Goal: Transaction & Acquisition: Purchase product/service

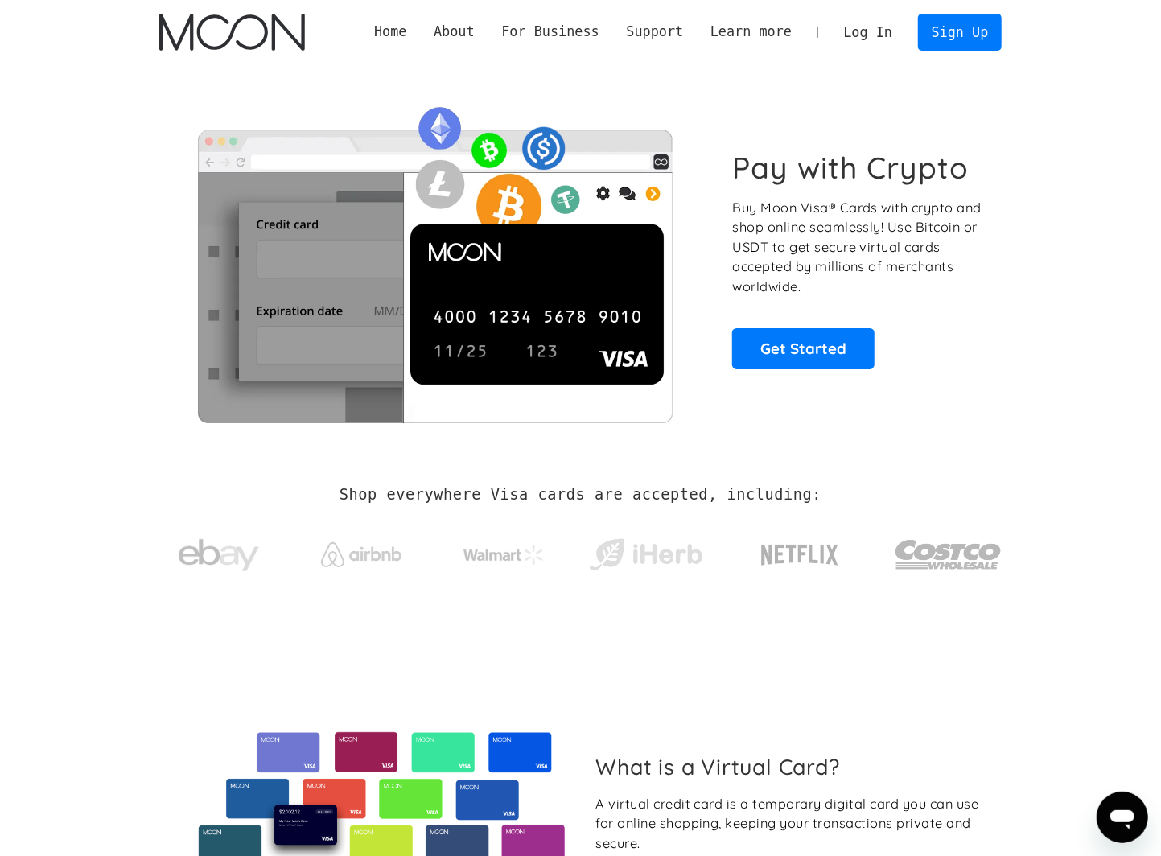
click at [870, 31] on link "Log In" at bounding box center [869, 31] width 76 height 35
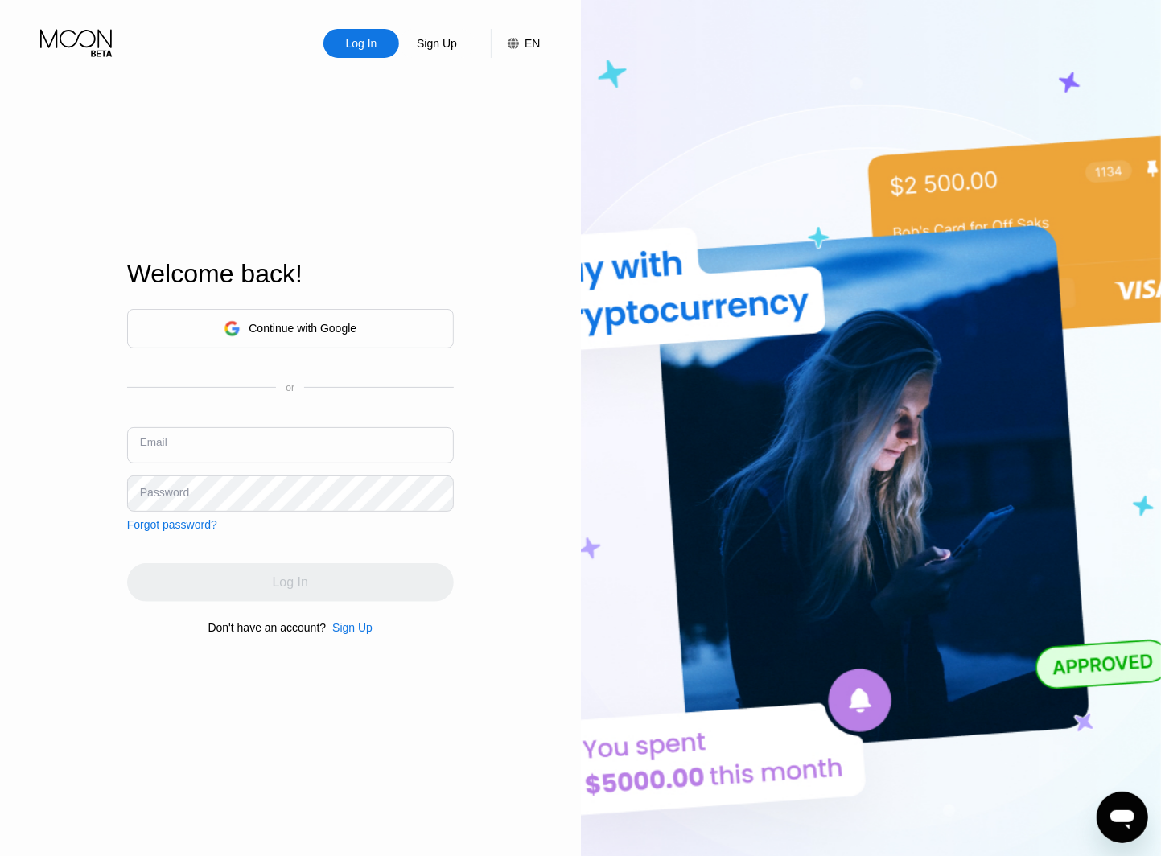
click at [315, 444] on input "text" at bounding box center [290, 445] width 327 height 36
type input "[EMAIL_ADDRESS][DOMAIN_NAME]"
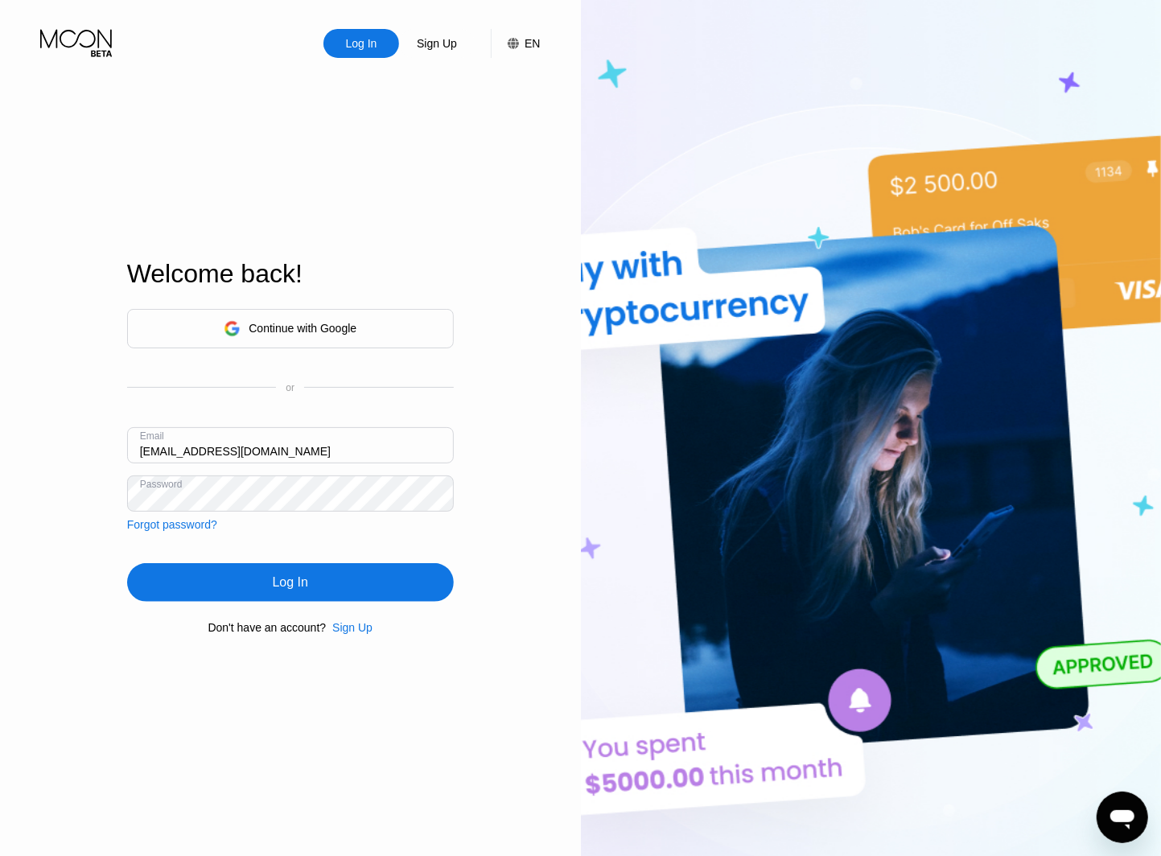
click at [274, 596] on div "Log In" at bounding box center [290, 582] width 327 height 39
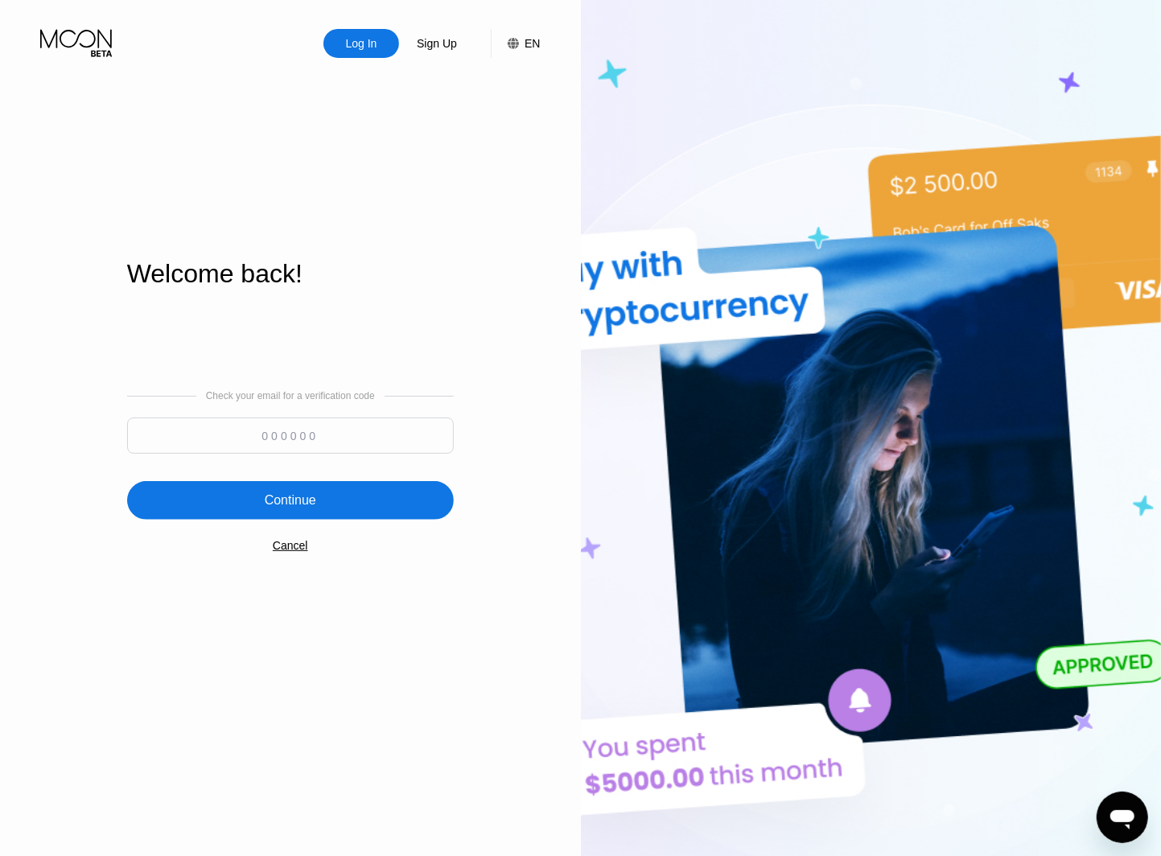
click at [324, 437] on input at bounding box center [290, 436] width 327 height 36
type input "343088"
click at [344, 509] on div "Continue" at bounding box center [290, 500] width 327 height 39
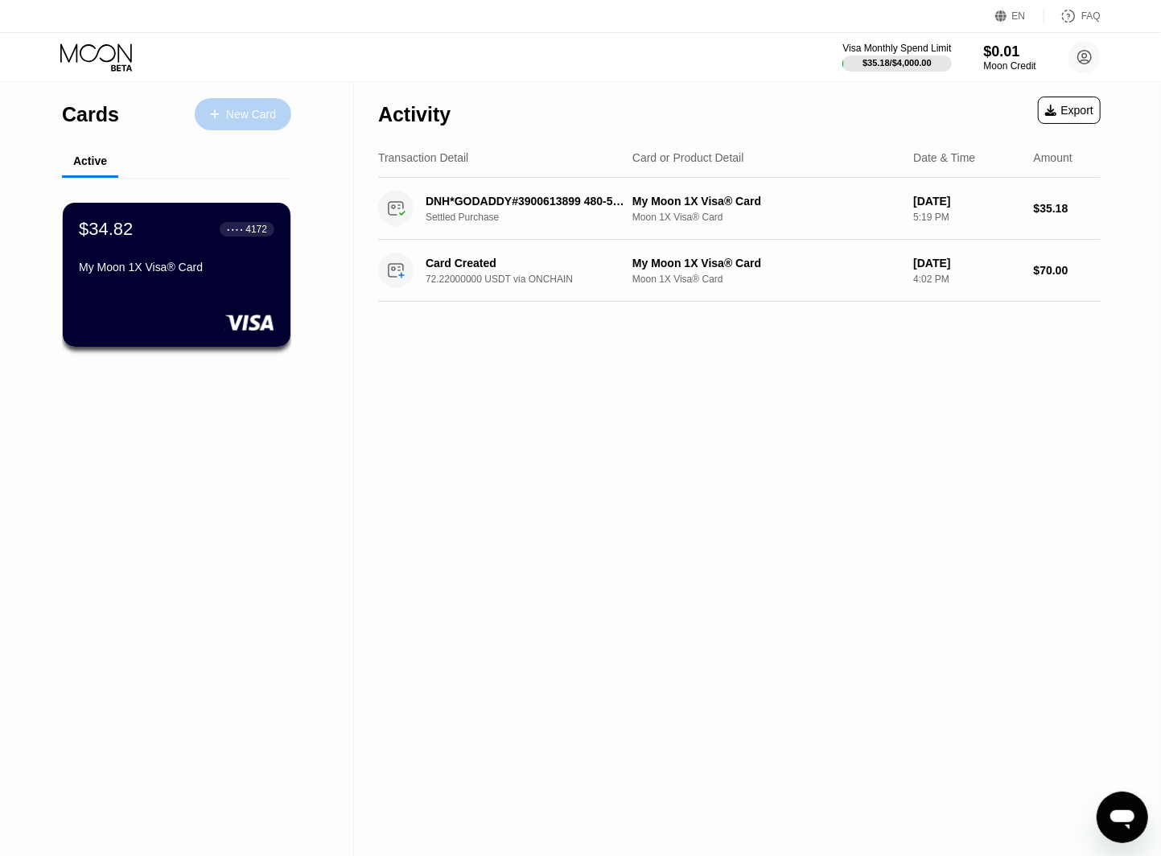
click at [259, 110] on div "New Card" at bounding box center [251, 115] width 50 height 14
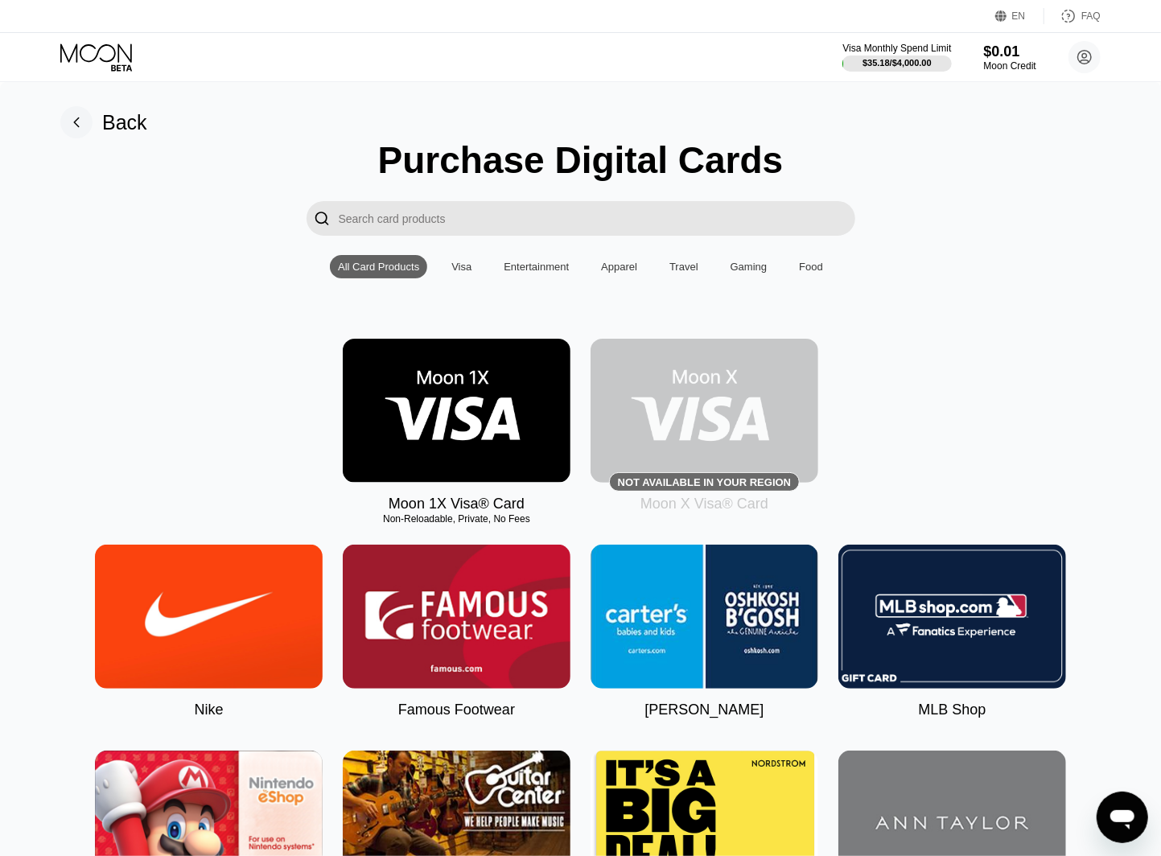
click at [492, 421] on img at bounding box center [457, 411] width 228 height 144
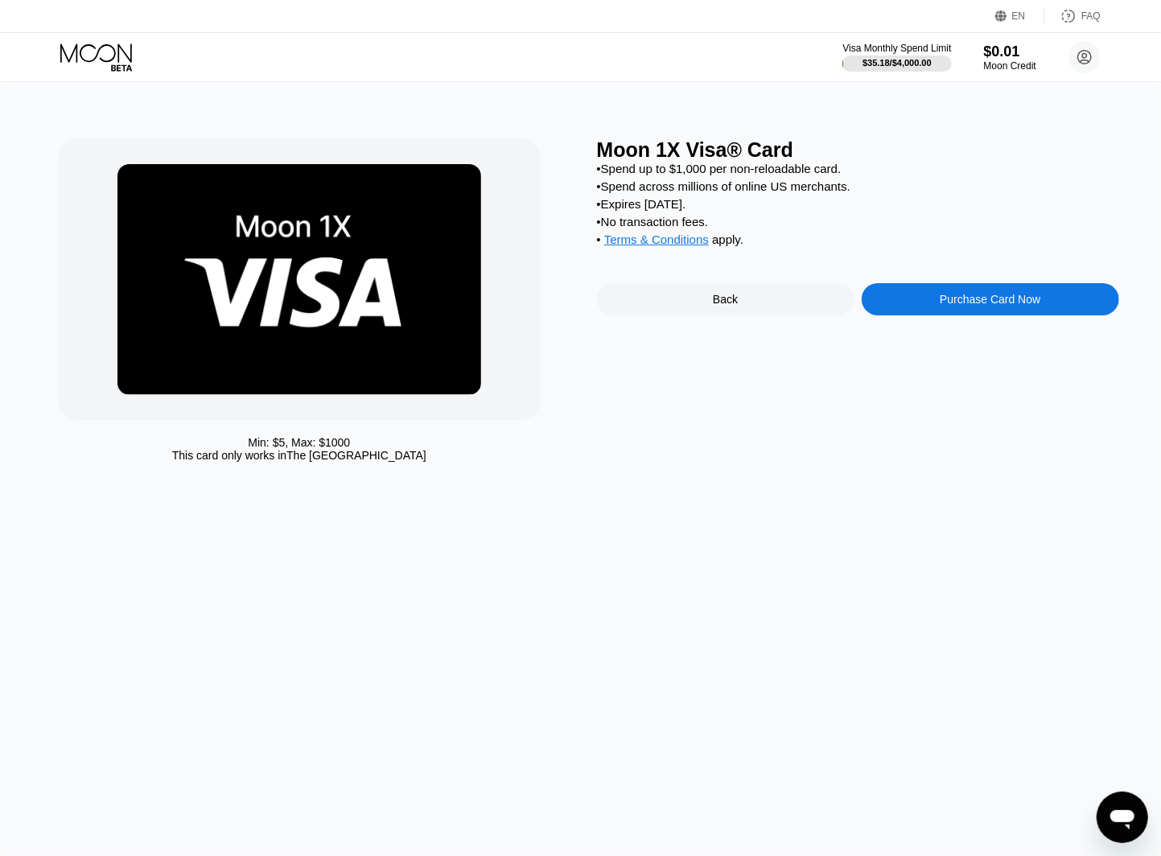
click at [988, 306] on div "Purchase Card Now" at bounding box center [990, 299] width 101 height 13
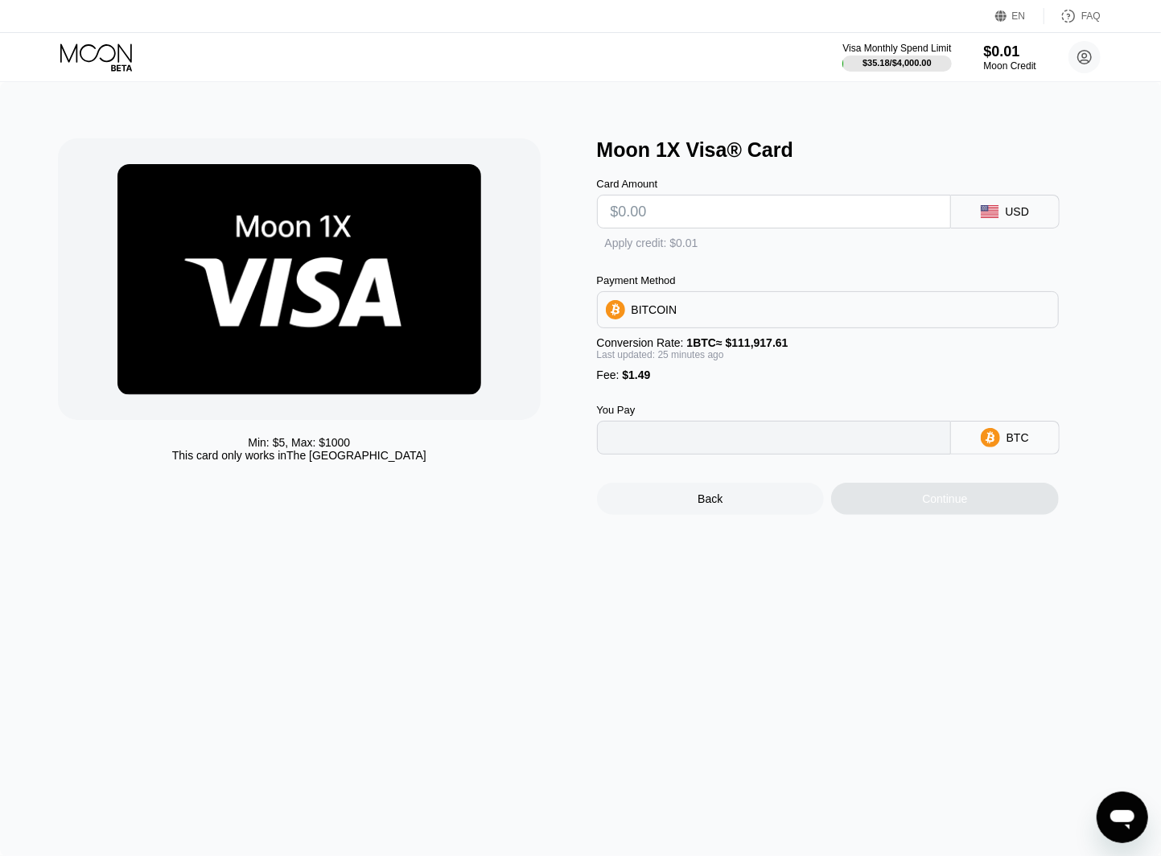
type input "0"
click at [719, 216] on input "text" at bounding box center [774, 212] width 327 height 32
type input "$6"
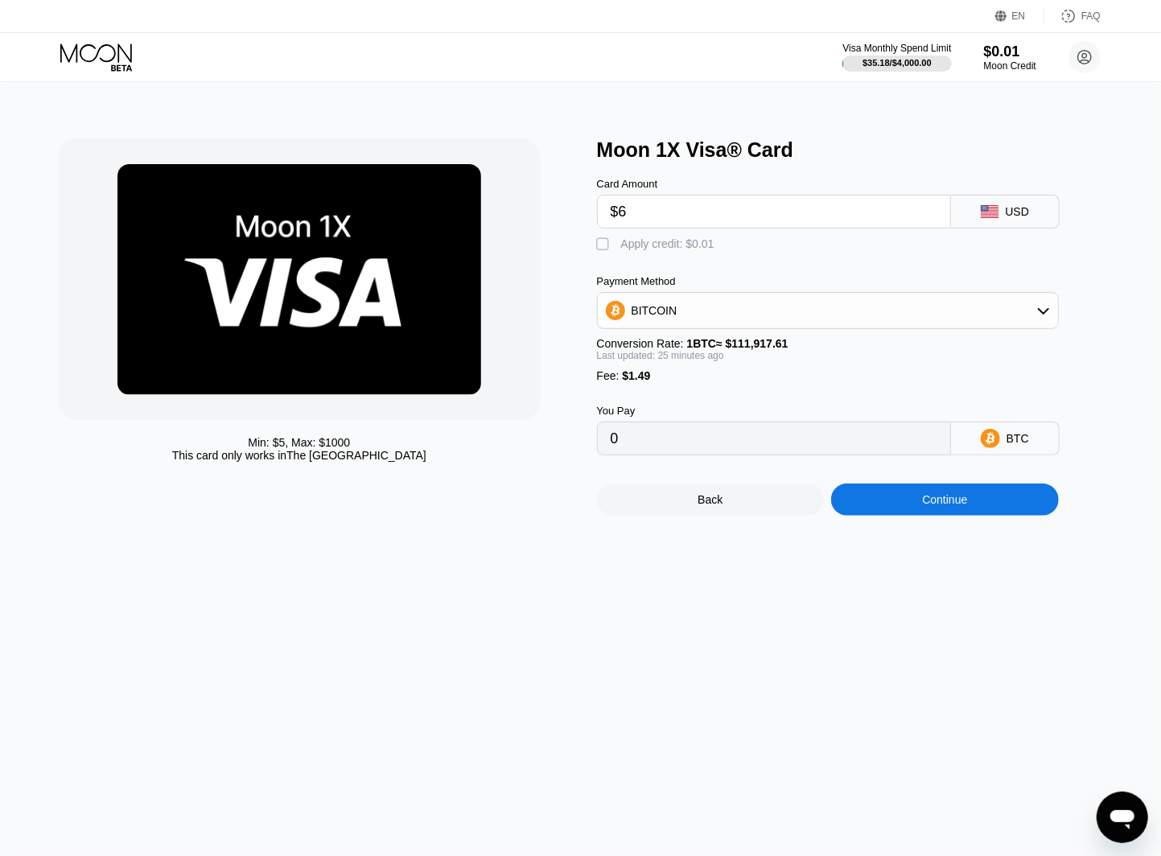
type input "0.00006699"
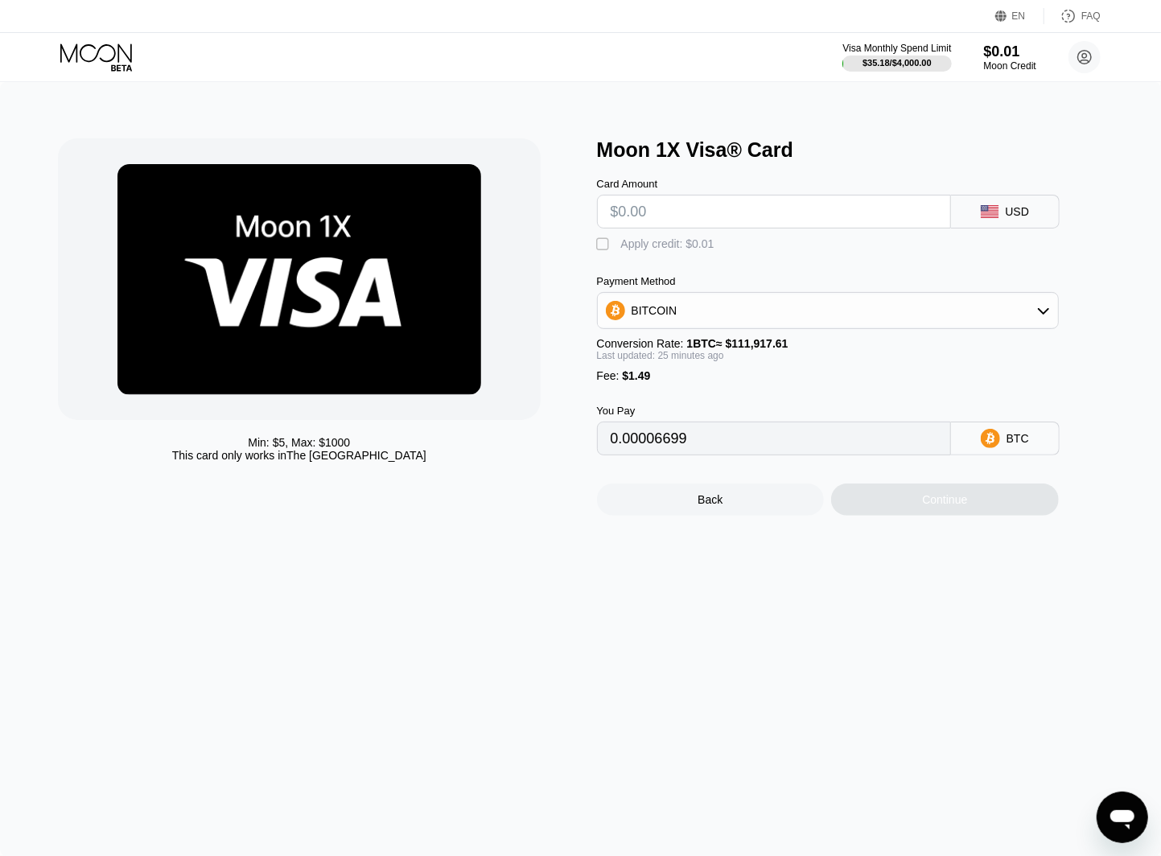
type input "0"
type input "$70"
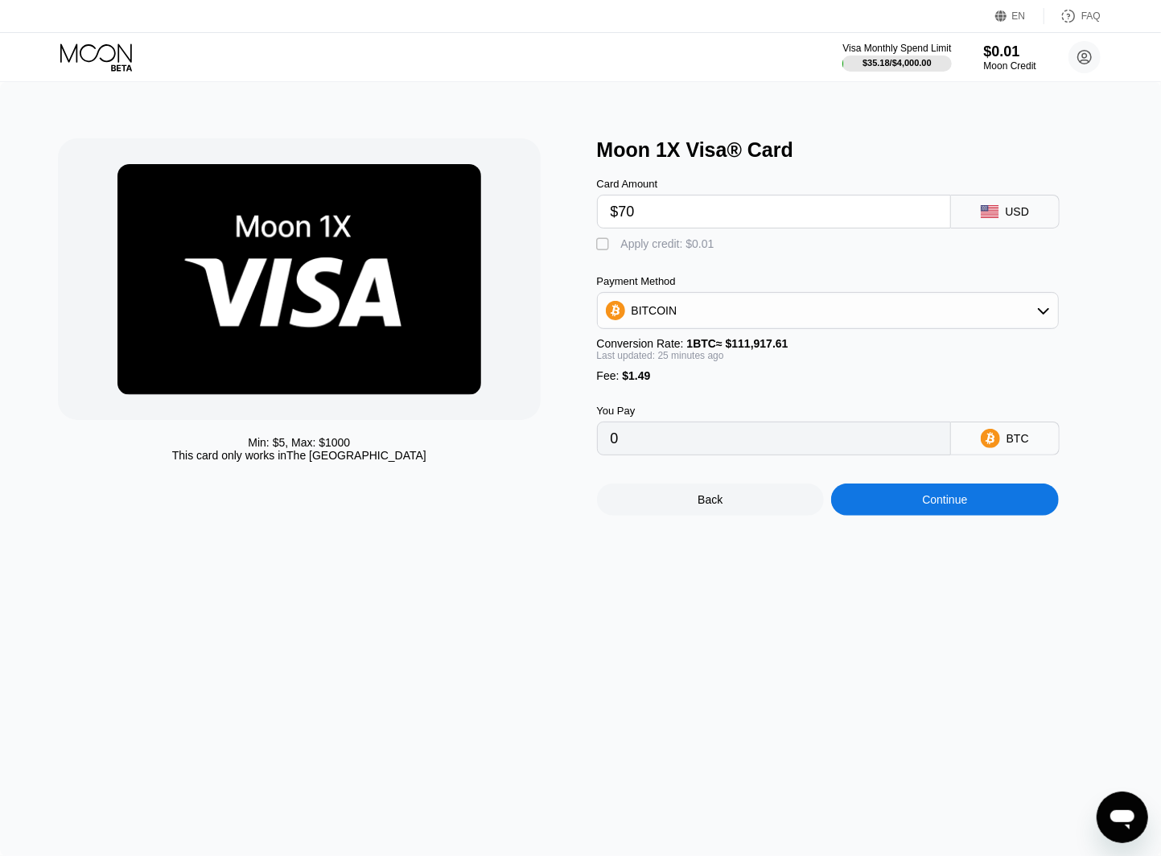
type input "0.00063933"
type input "$70"
type input "0.00063994"
click at [759, 324] on div "BITCOIN" at bounding box center [828, 311] width 460 height 32
click at [552, 281] on div "Min: $ 5 , Max: $ 1000 This card only works in The United States" at bounding box center [319, 326] width 522 height 377
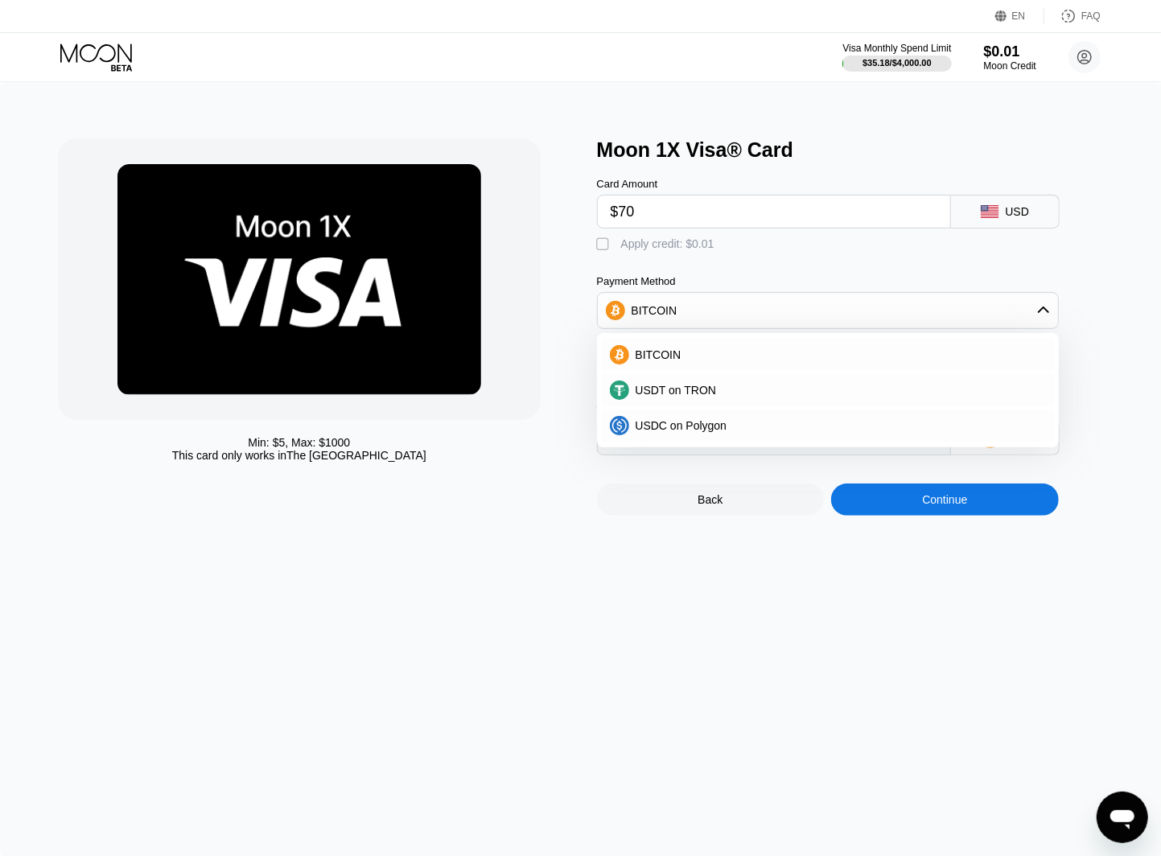
click at [522, 568] on div "Min: $ 5 , Max: $ 1000 This card only works in The United States Moon 1X Visa® …" at bounding box center [580, 469] width 1161 height 774
click at [666, 361] on span "BITCOIN" at bounding box center [659, 354] width 46 height 13
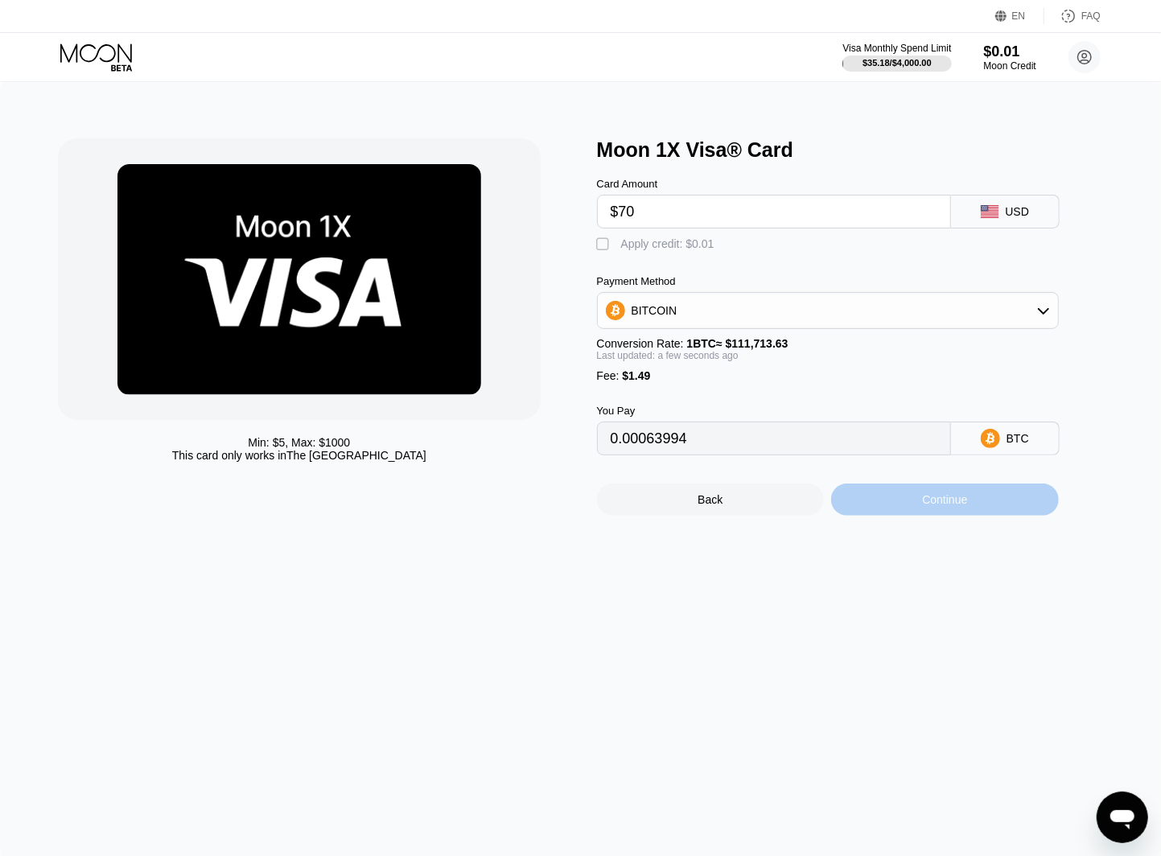
click at [958, 506] on div "Continue" at bounding box center [944, 499] width 45 height 13
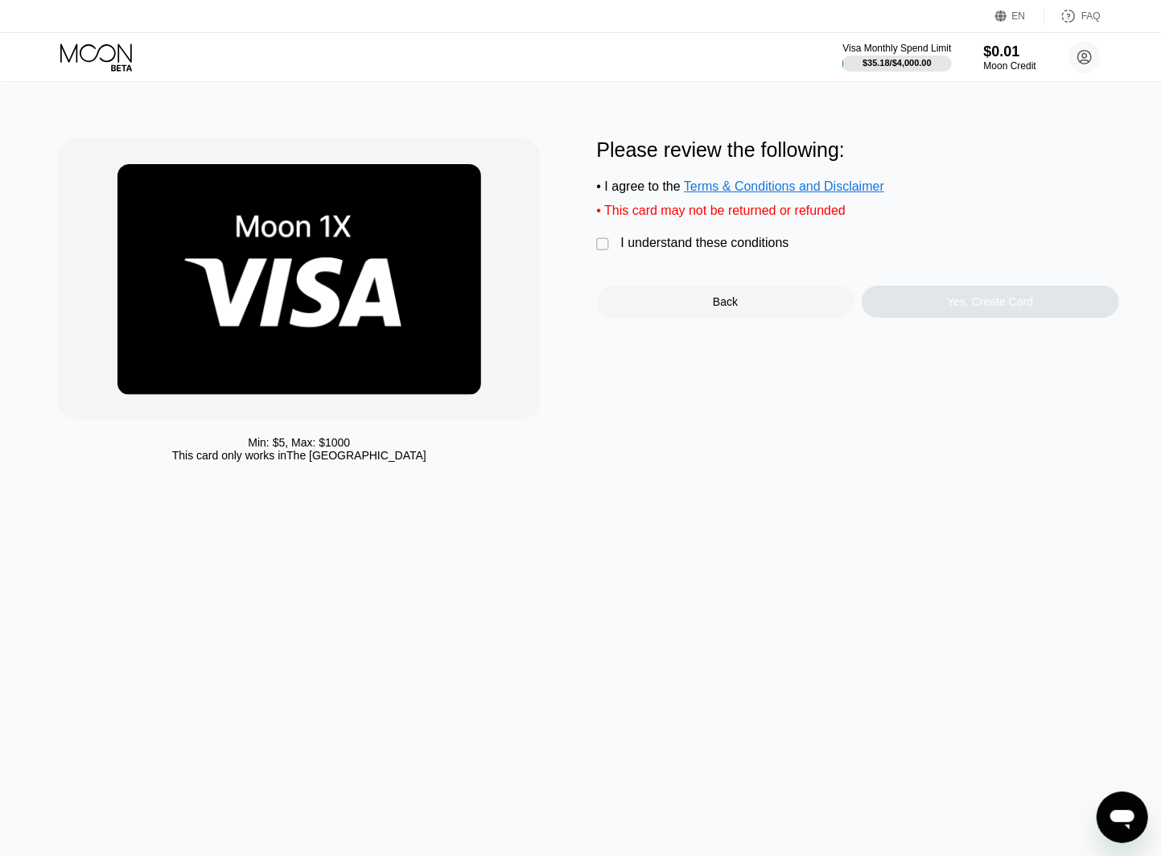
click at [608, 251] on div "" at bounding box center [605, 245] width 16 height 16
click at [940, 318] on div "Yes, Create Card" at bounding box center [991, 302] width 258 height 32
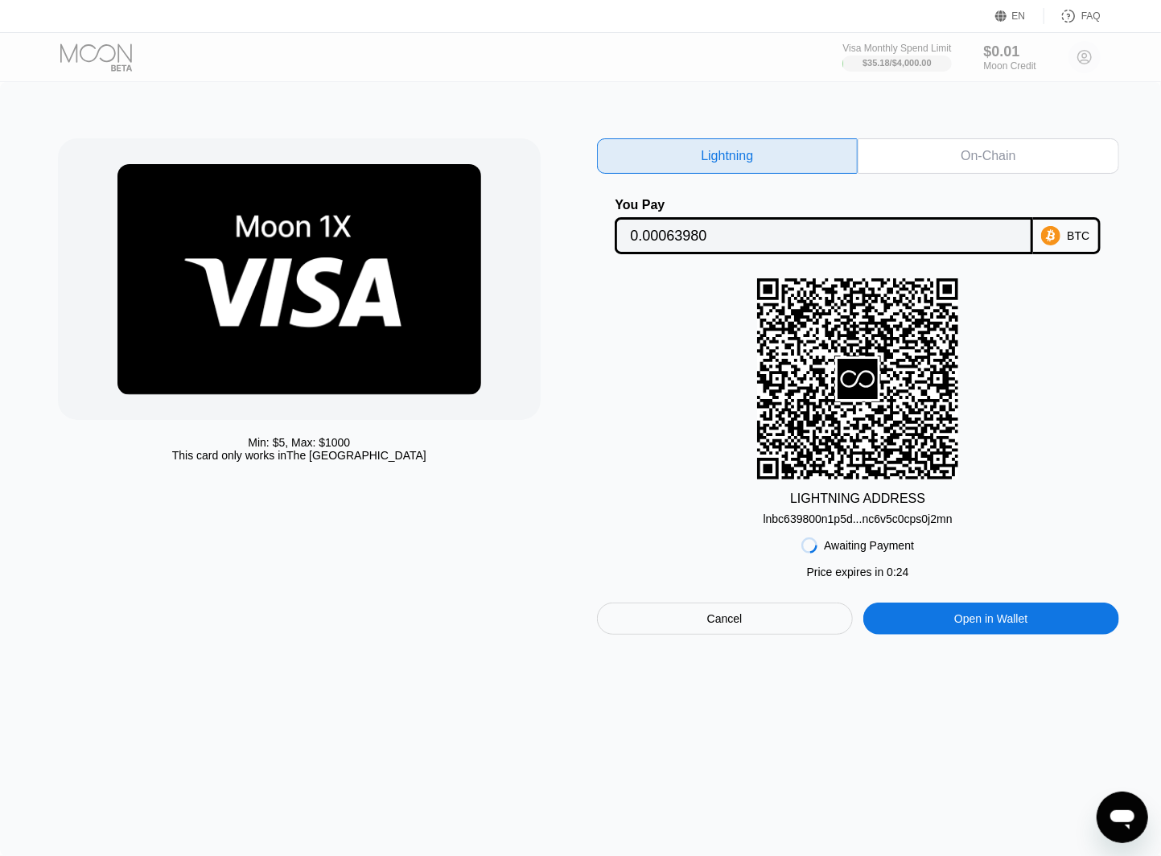
click at [700, 633] on div "Cancel" at bounding box center [725, 619] width 256 height 32
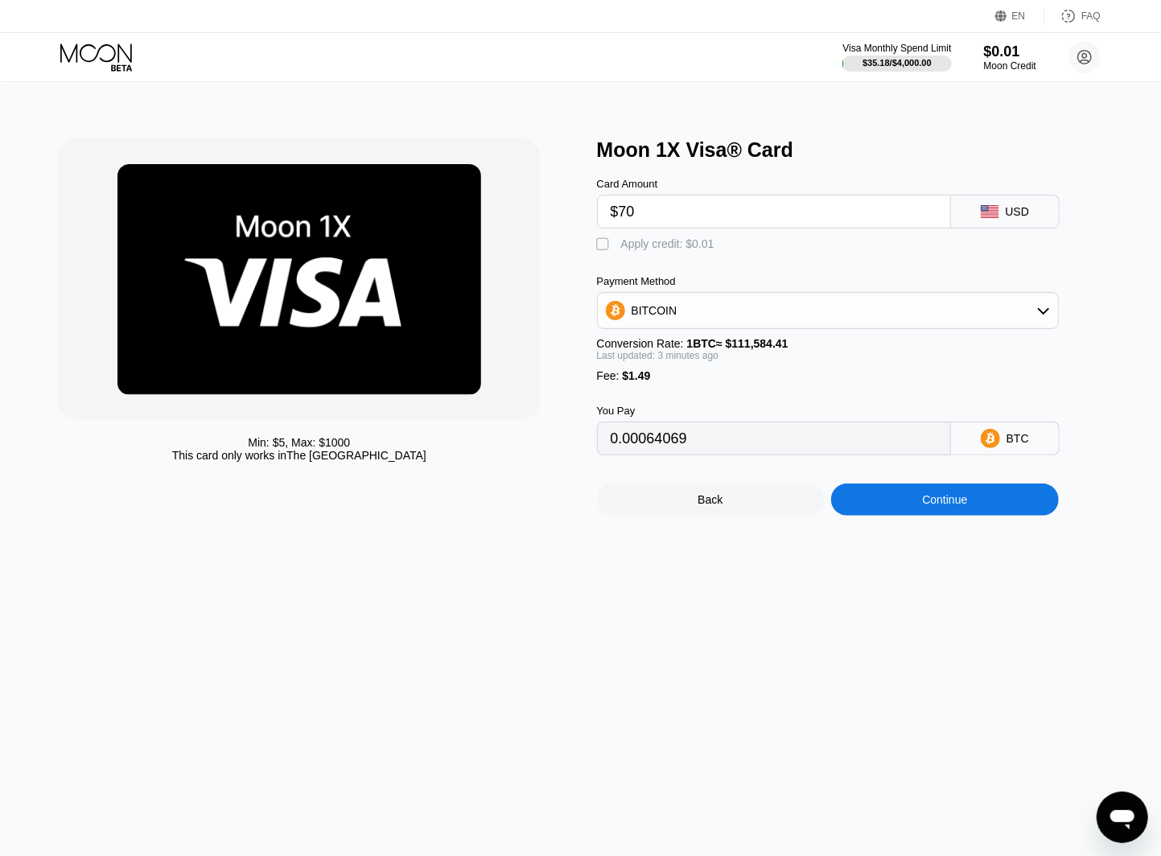
type input "0.00064104"
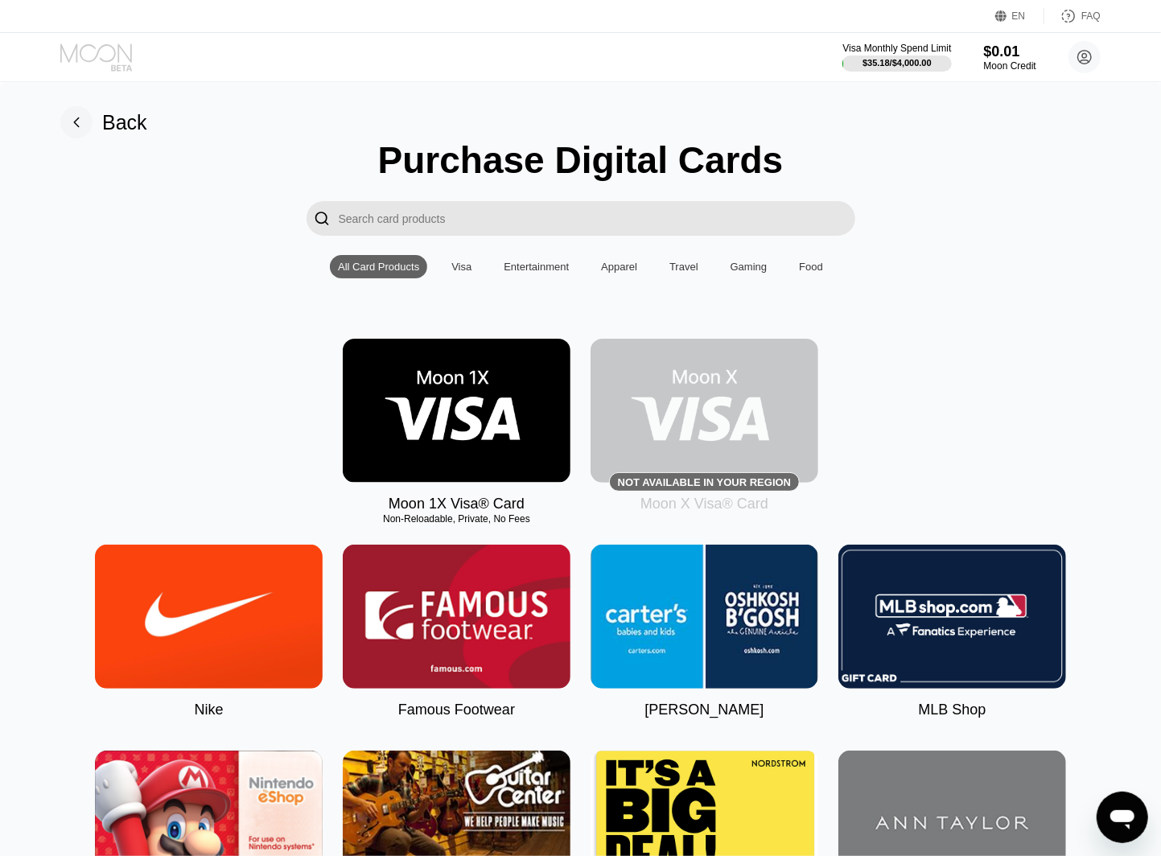
click at [107, 54] on icon at bounding box center [97, 57] width 75 height 28
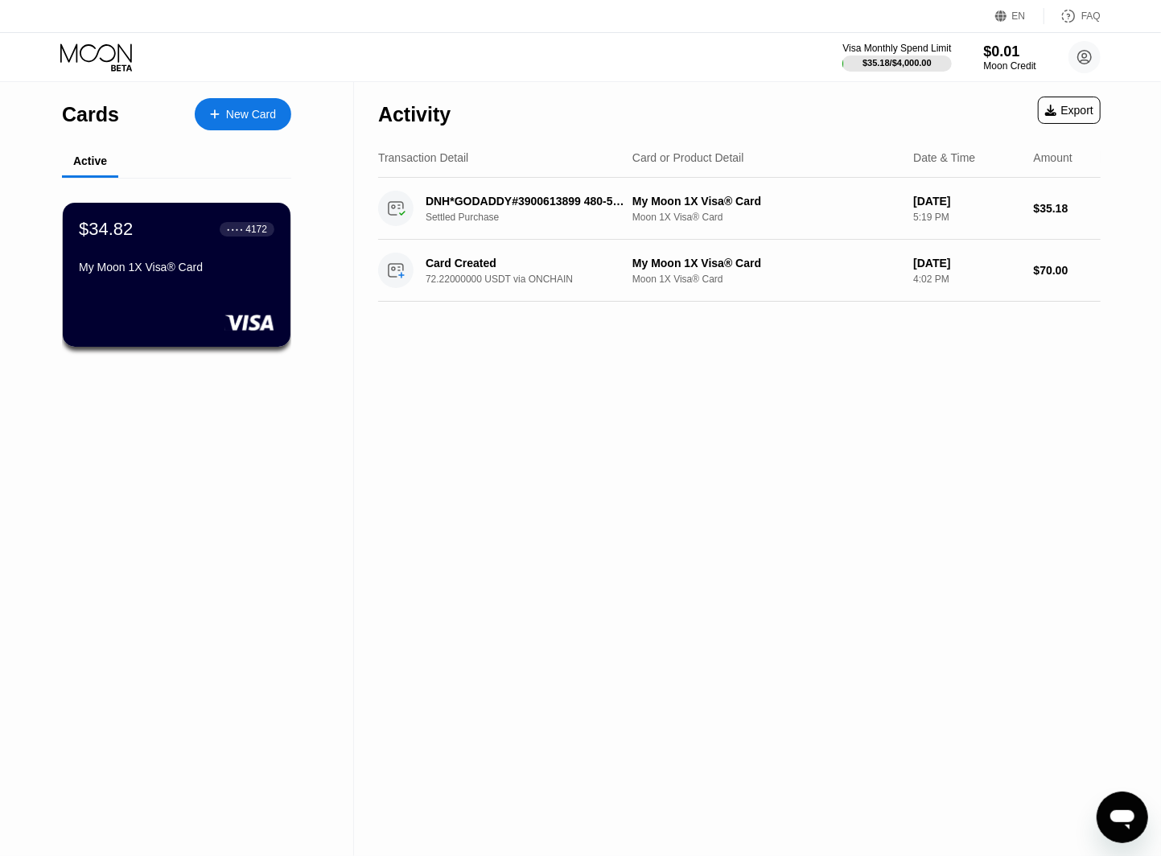
click at [582, 398] on div "Activity Export Transaction Detail Card or Product Detail Date & Time Amount DN…" at bounding box center [739, 469] width 771 height 774
